Goal: Task Accomplishment & Management: Use online tool/utility

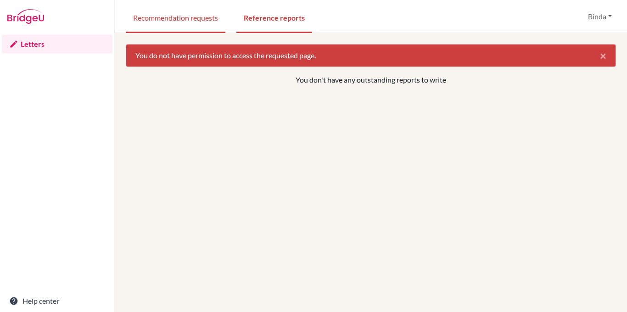
click at [189, 18] on link "Recommendation requests" at bounding box center [176, 17] width 100 height 32
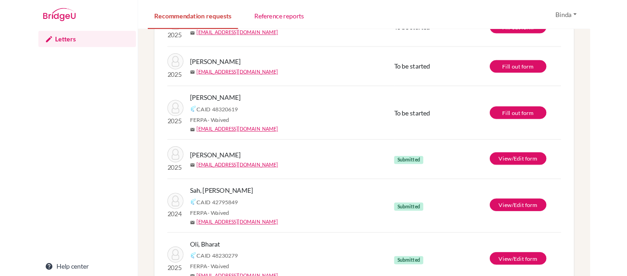
scroll to position [396, 0]
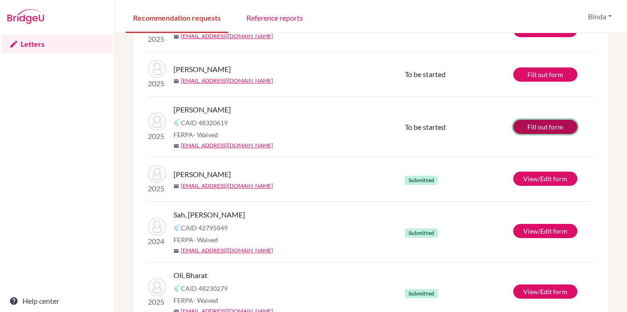
click at [546, 129] on link "Fill out form" at bounding box center [545, 127] width 64 height 14
click at [537, 231] on link "View/Edit form" at bounding box center [545, 231] width 64 height 14
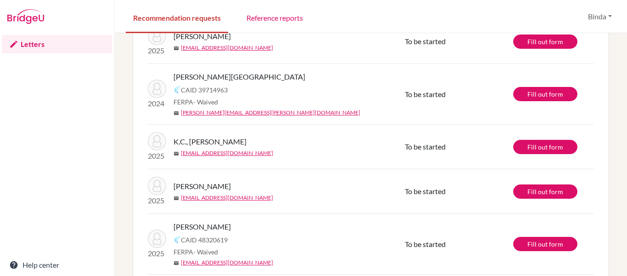
scroll to position [287, 0]
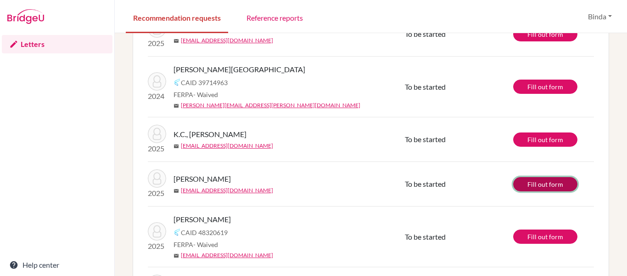
click at [540, 185] on link "Fill out form" at bounding box center [545, 184] width 64 height 14
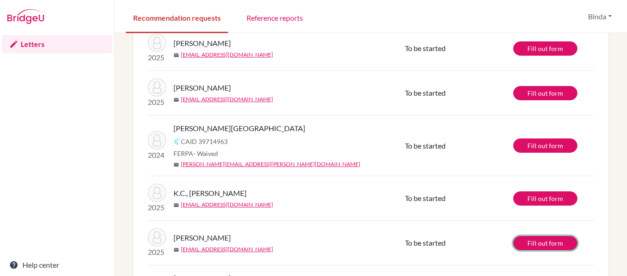
scroll to position [235, 0]
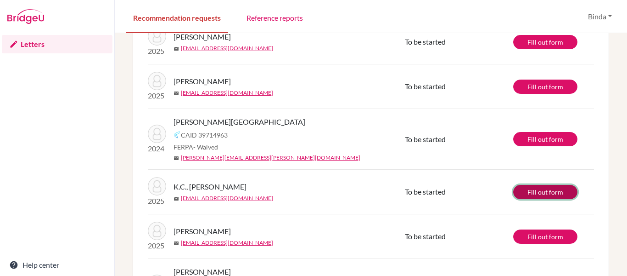
click at [540, 191] on link "Fill out form" at bounding box center [545, 192] width 64 height 14
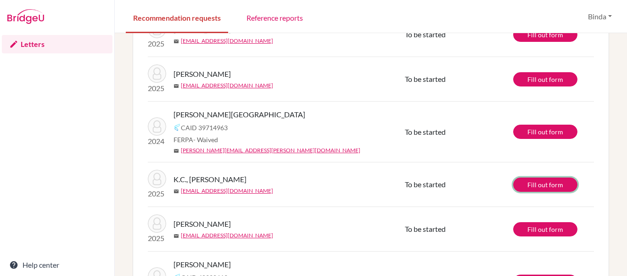
scroll to position [241, 0]
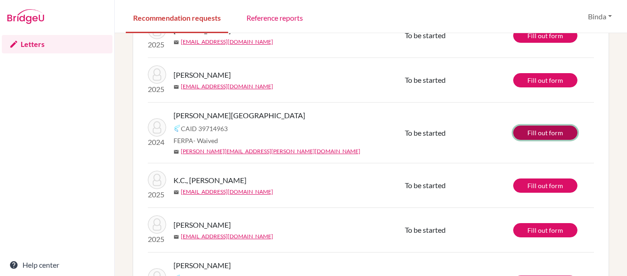
click at [545, 135] on link "Fill out form" at bounding box center [545, 132] width 64 height 14
